Goal: Check status: Check status

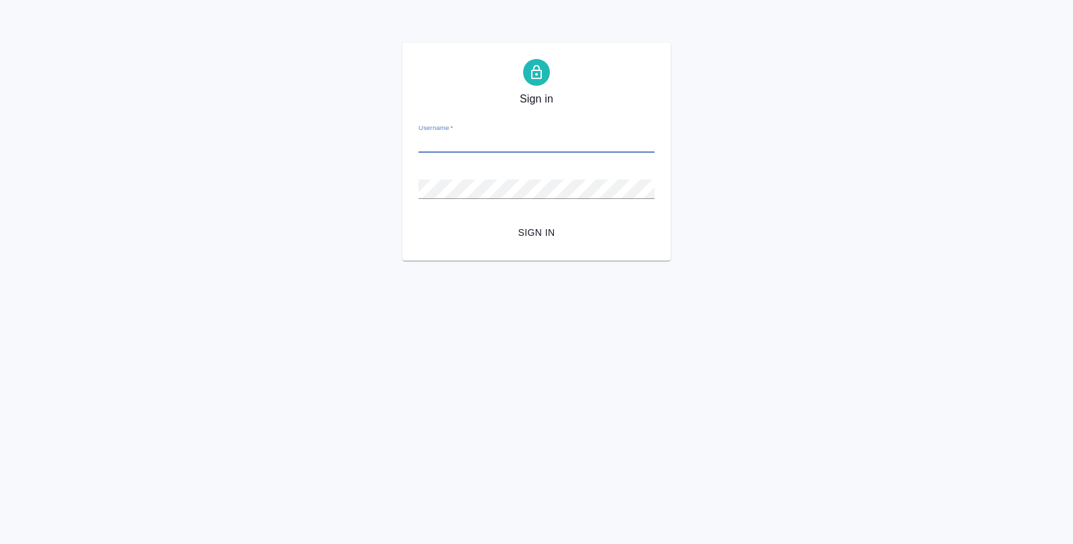
type input "[EMAIL_ADDRESS][DOMAIN_NAME]"
click at [418, 221] on button "Sign in" at bounding box center [536, 233] width 236 height 25
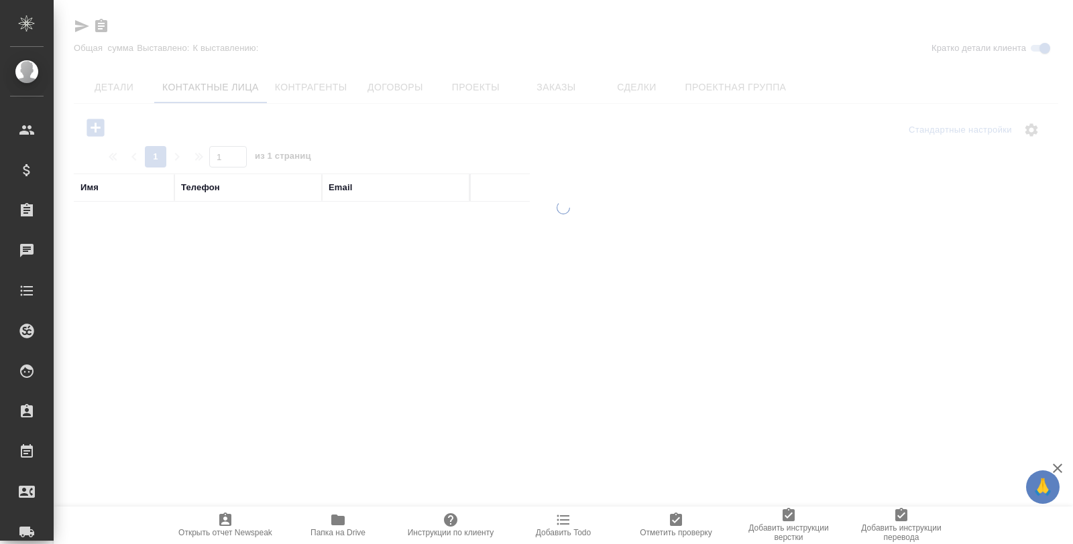
select select "RU"
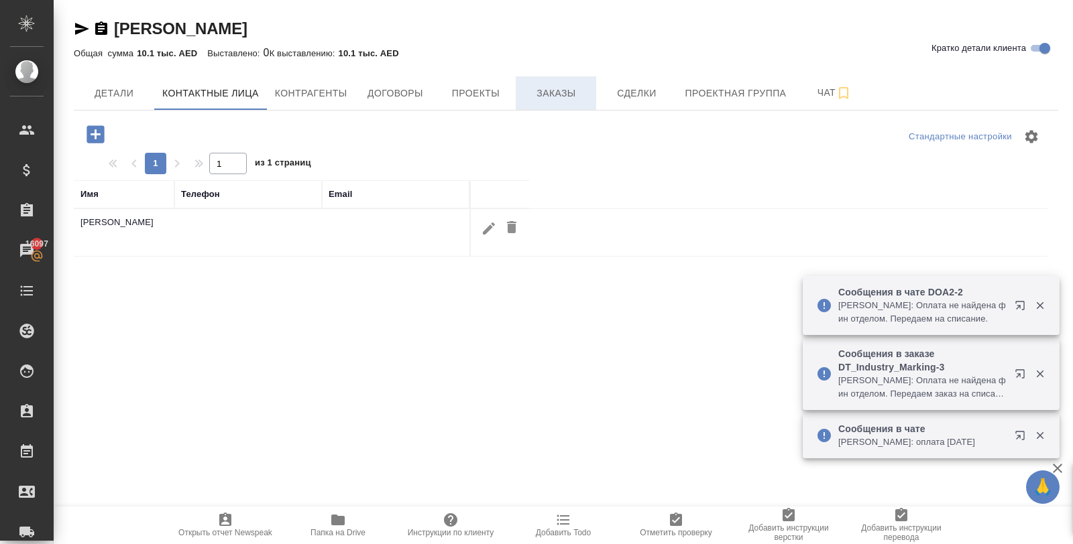
click at [561, 96] on span "Заказы" at bounding box center [556, 93] width 64 height 17
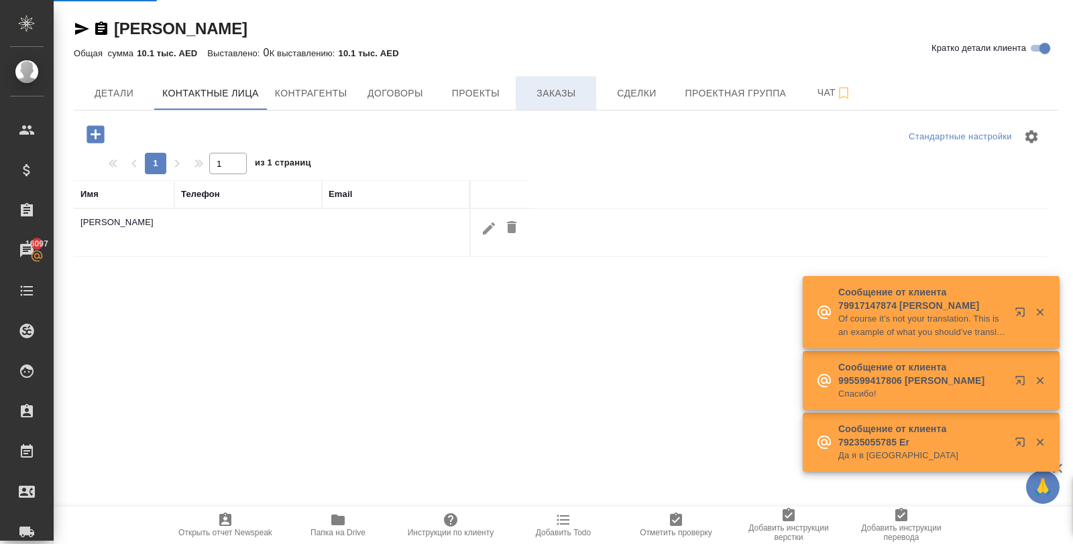
click at [558, 95] on span "Заказы" at bounding box center [556, 93] width 64 height 17
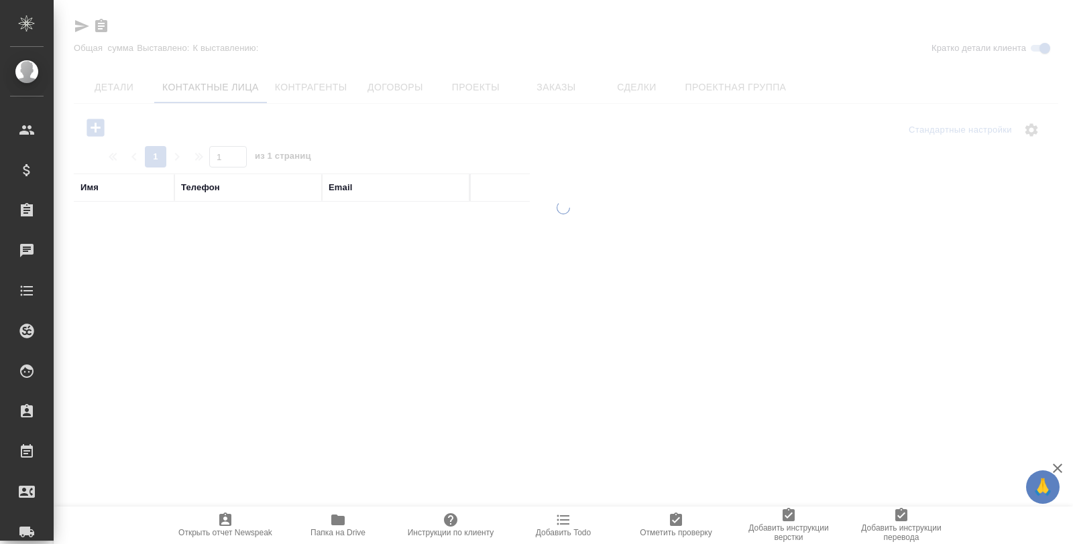
select select "RU"
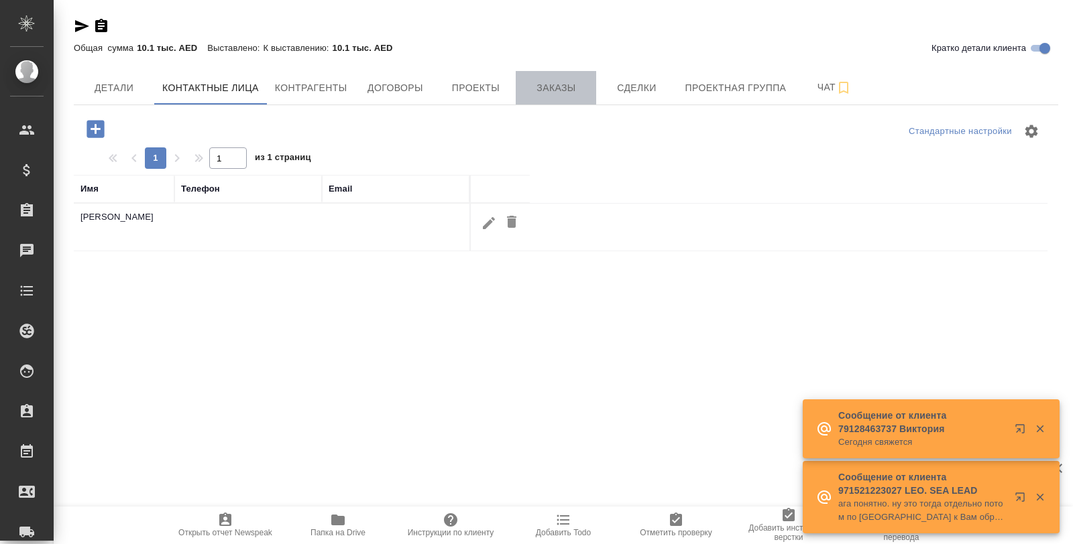
click at [550, 89] on span "Заказы" at bounding box center [556, 88] width 64 height 17
